Goal: Information Seeking & Learning: Learn about a topic

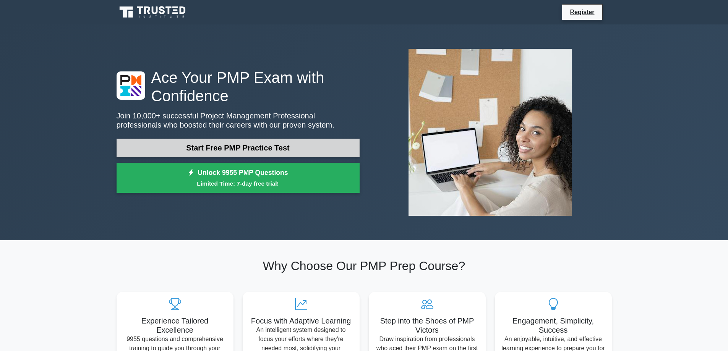
click at [266, 151] on link "Start Free PMP Practice Test" at bounding box center [238, 148] width 243 height 18
click at [245, 145] on link "Start Free PMP Practice Test" at bounding box center [238, 148] width 243 height 18
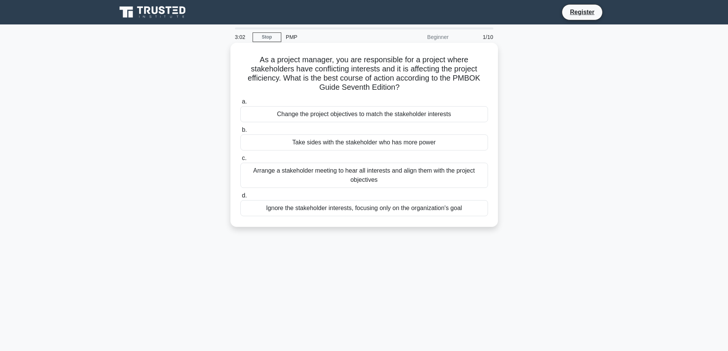
click at [292, 179] on div "Arrange a stakeholder meeting to hear all interests and align them with the pro…" at bounding box center [364, 175] width 248 height 25
click at [240, 161] on input "c. Arrange a stakeholder meeting to hear all interests and align them with the …" at bounding box center [240, 158] width 0 height 5
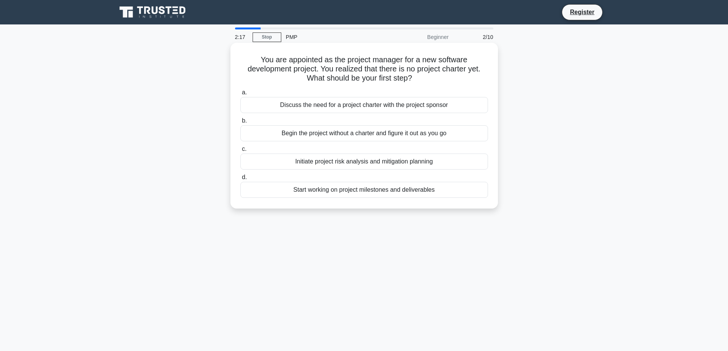
click at [353, 107] on div "Discuss the need for a project charter with the project sponsor" at bounding box center [364, 105] width 248 height 16
click at [240, 95] on input "a. Discuss the need for a project charter with the project sponsor" at bounding box center [240, 92] width 0 height 5
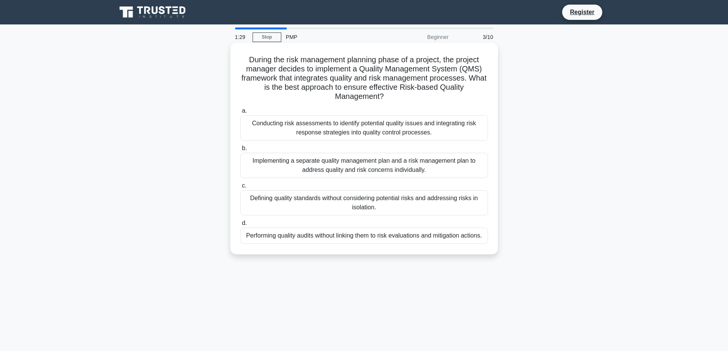
click at [318, 138] on div "Conducting risk assessments to identify potential quality issues and integratin…" at bounding box center [364, 127] width 248 height 25
click at [240, 114] on input "a. Conducting risk assessments to identify potential quality issues and integra…" at bounding box center [240, 111] width 0 height 5
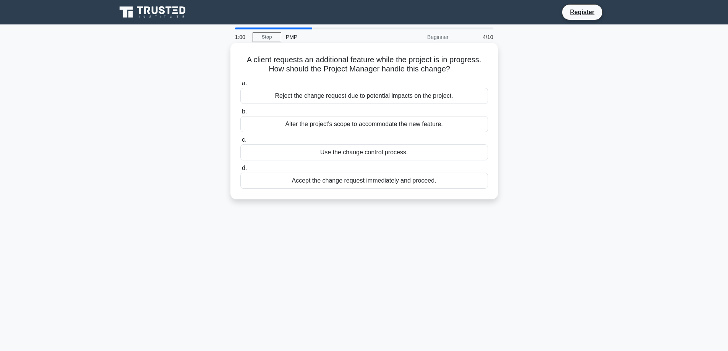
click at [322, 155] on div "Use the change control process." at bounding box center [364, 152] width 248 height 16
click at [240, 143] on input "c. Use the change control process." at bounding box center [240, 140] width 0 height 5
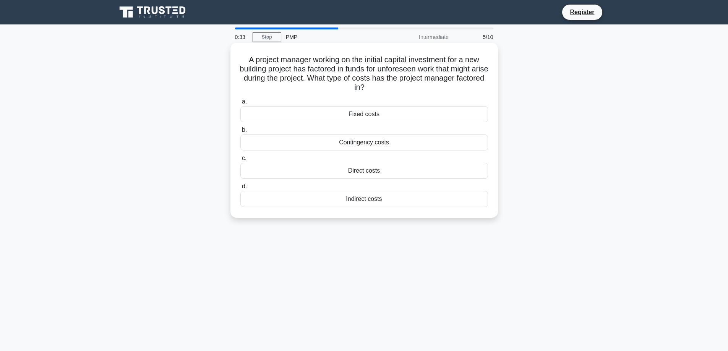
click at [355, 142] on div "Contingency costs" at bounding box center [364, 143] width 248 height 16
click at [240, 133] on input "b. Contingency costs" at bounding box center [240, 130] width 0 height 5
click at [353, 146] on div "The WBS Dictionary" at bounding box center [364, 143] width 248 height 16
click at [240, 133] on input "b. The WBS Dictionary" at bounding box center [240, 130] width 0 height 5
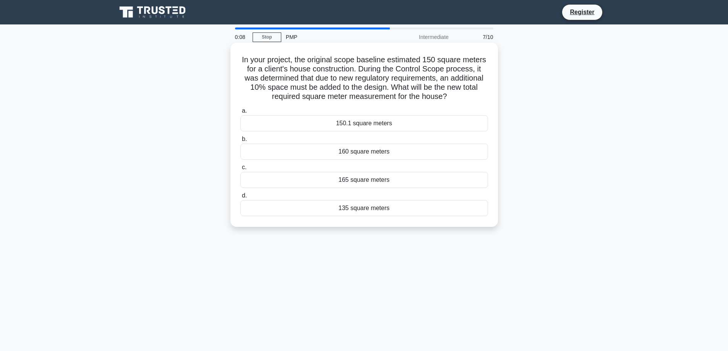
click at [365, 154] on div "160 square meters" at bounding box center [364, 152] width 248 height 16
click at [240, 142] on input "b. 160 square meters" at bounding box center [240, 139] width 0 height 5
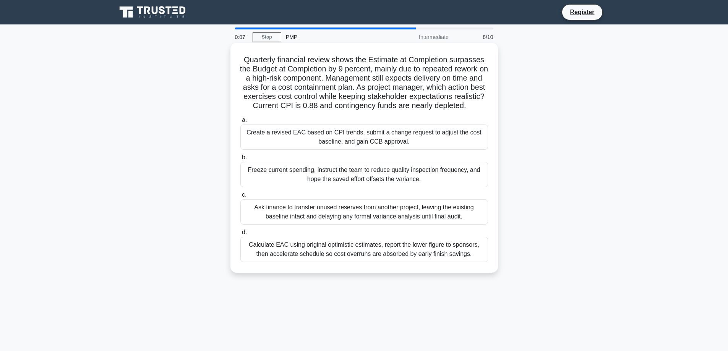
click at [350, 187] on div "Freeze current spending, instruct the team to reduce quality inspection frequen…" at bounding box center [364, 174] width 248 height 25
click at [240, 160] on input "b. Freeze current spending, instruct the team to reduce quality inspection freq…" at bounding box center [240, 157] width 0 height 5
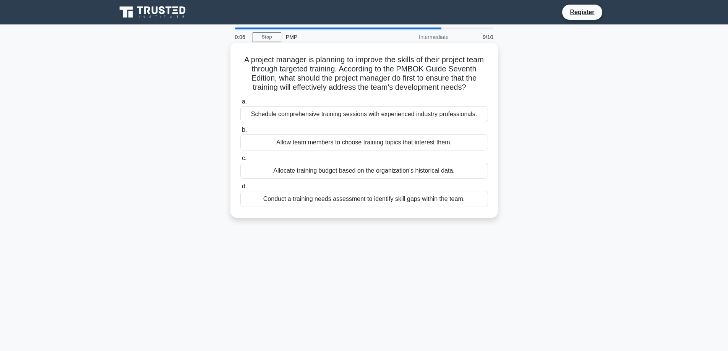
click at [342, 207] on div "Conduct a training needs assessment to identify skill gaps within the team." at bounding box center [364, 199] width 248 height 16
click at [240, 189] on input "d. Conduct a training needs assessment to identify skill gaps within the team." at bounding box center [240, 186] width 0 height 5
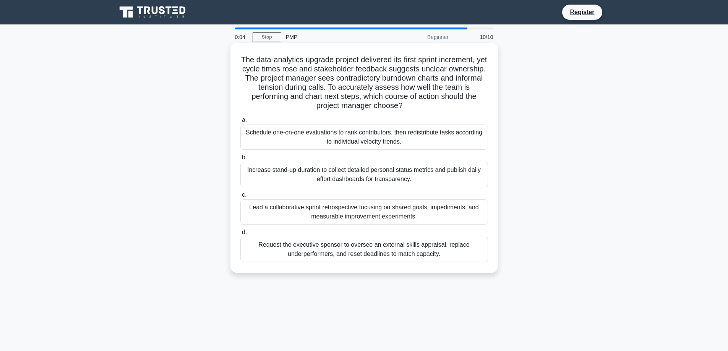
click at [356, 139] on div "Schedule one-on-one evaluations to rank contributors, then redistribute tasks a…" at bounding box center [364, 137] width 248 height 25
click at [240, 123] on input "a. Schedule one-on-one evaluations to rank contributors, then redistribute task…" at bounding box center [240, 120] width 0 height 5
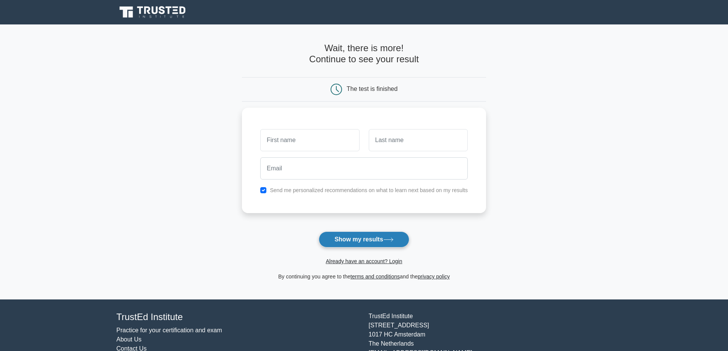
click at [331, 237] on button "Show my results" at bounding box center [364, 240] width 90 height 16
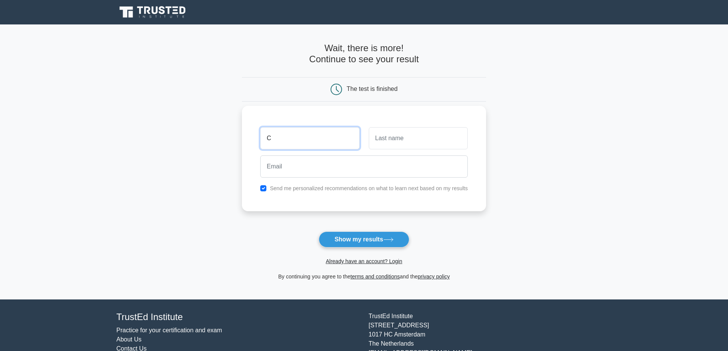
type input "C"
click at [383, 139] on input "text" at bounding box center [418, 138] width 99 height 22
type input "J"
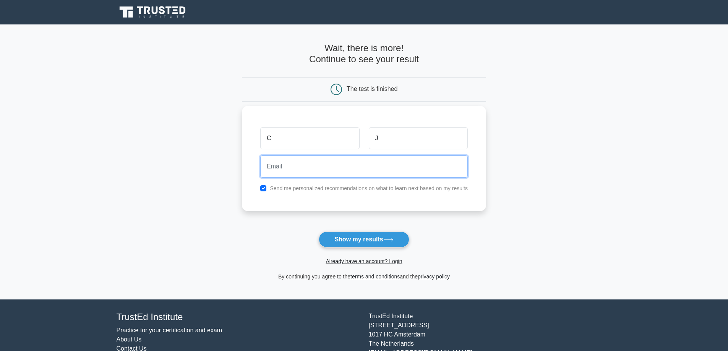
click at [375, 166] on input "email" at bounding box center [364, 167] width 208 height 22
type input "[EMAIL_ADDRESS][DOMAIN_NAME]"
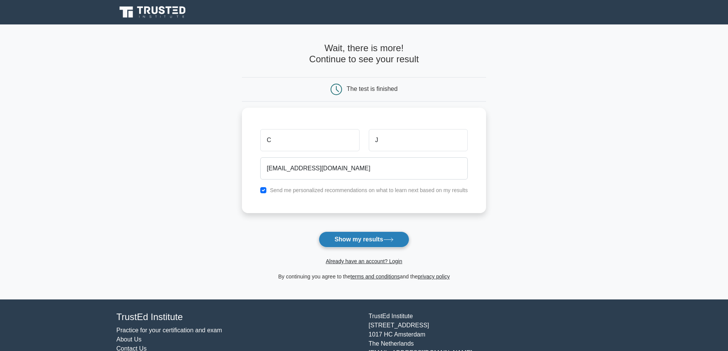
click at [352, 241] on button "Show my results" at bounding box center [364, 240] width 90 height 16
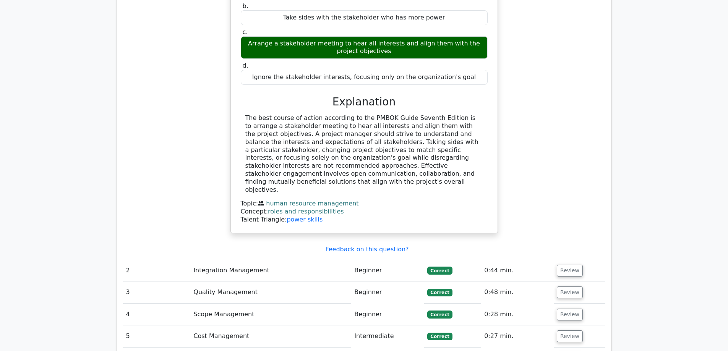
scroll to position [829, 0]
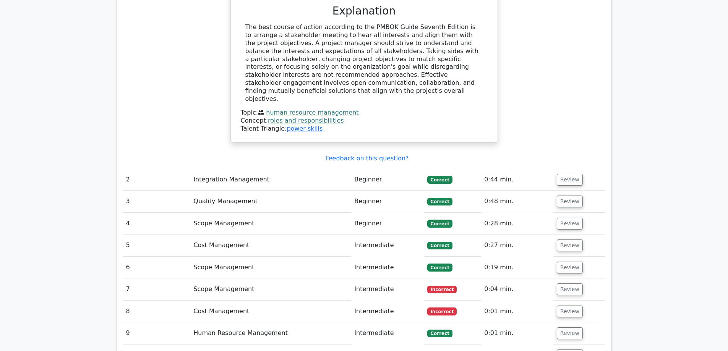
click at [303, 169] on td "Integration Management" at bounding box center [270, 180] width 161 height 22
click at [383, 235] on td "Intermediate" at bounding box center [387, 246] width 73 height 22
click at [564, 240] on button "Review" at bounding box center [570, 246] width 26 height 12
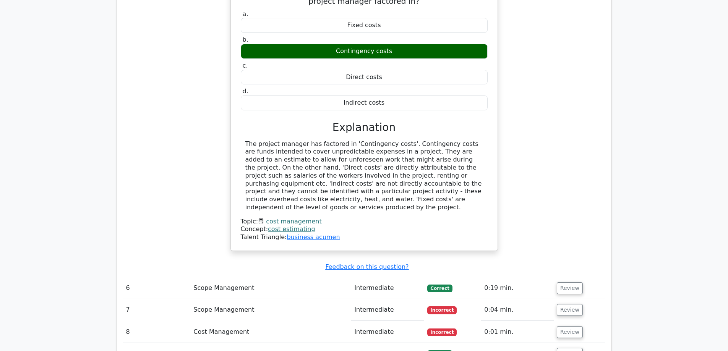
scroll to position [1211, 0]
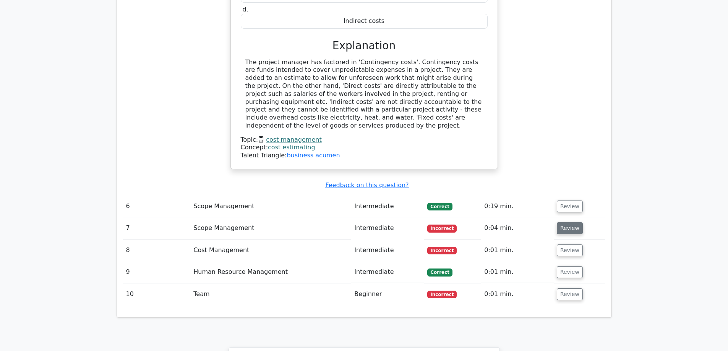
click at [571, 222] on button "Review" at bounding box center [570, 228] width 26 height 12
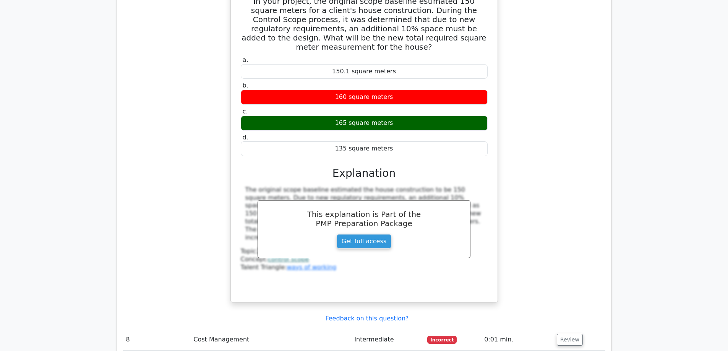
scroll to position [1479, 0]
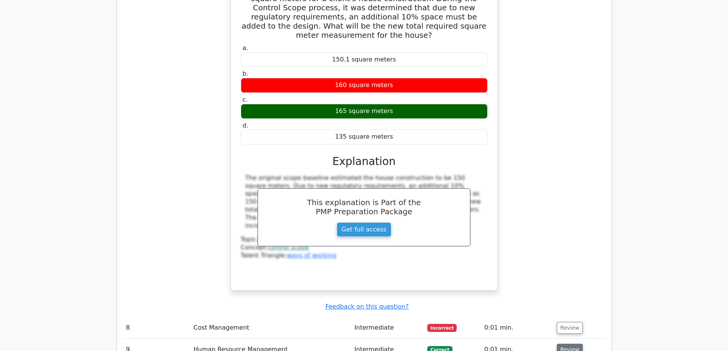
click at [569, 344] on button "Review" at bounding box center [570, 350] width 26 height 12
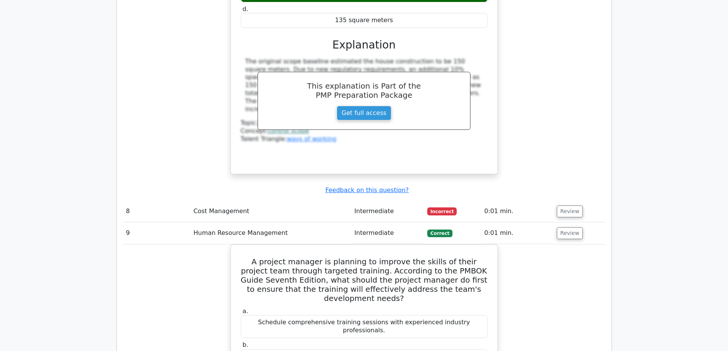
scroll to position [1594, 0]
